Goal: Task Accomplishment & Management: Manage account settings

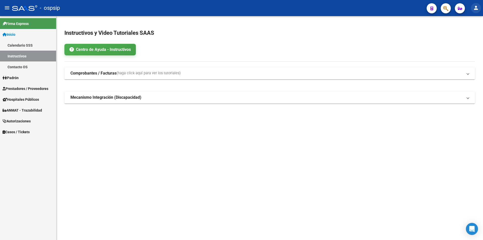
click at [472, 12] on mat-toolbar "menu - ospsip person" at bounding box center [241, 8] width 483 height 16
click at [475, 10] on mat-icon "person" at bounding box center [476, 8] width 6 height 6
click at [472, 21] on button "person Mi Perfil" at bounding box center [465, 21] width 31 height 12
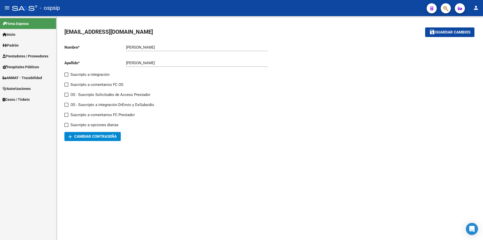
click at [102, 139] on button "add Cambiar Contraseña" at bounding box center [92, 136] width 56 height 9
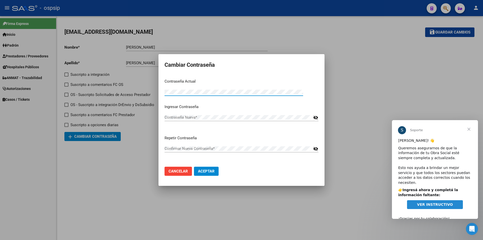
click at [147, 91] on div "Cambiar Contraseña Contraseña Actual Contraseña Actual * Ingresar Contraseña Co…" at bounding box center [241, 120] width 483 height 240
click at [75, 52] on div "Cambiar Contraseña Contraseña Actual Contraseña Actual * Ingresar Contraseña Co…" at bounding box center [241, 120] width 483 height 240
click at [168, 82] on p "Contraseña Actual" at bounding box center [242, 82] width 154 height 6
click at [146, 86] on div "Cambiar Contraseña Contraseña Actual Contraseña Actual * Ingresar Contraseña Co…" at bounding box center [241, 120] width 483 height 240
drag, startPoint x: 174, startPoint y: 94, endPoint x: 258, endPoint y: 72, distance: 86.8
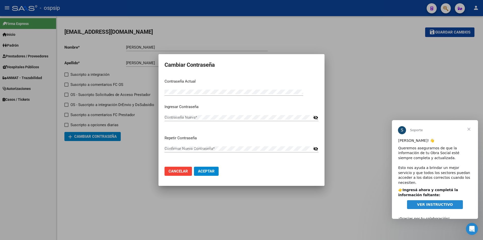
click at [258, 72] on form "Cambiar Contraseña Contraseña Actual Contraseña Actual * Ingresar Contraseña Co…" at bounding box center [242, 120] width 154 height 120
click at [205, 172] on span "Aceptar" at bounding box center [206, 171] width 17 height 5
